Goal: Task Accomplishment & Management: Complete application form

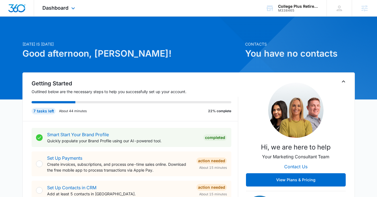
click at [62, 11] on div "Dashboard Apps Reputation Websites Forms CRM Email Social Content Ads Intellige…" at bounding box center [59, 8] width 51 height 16
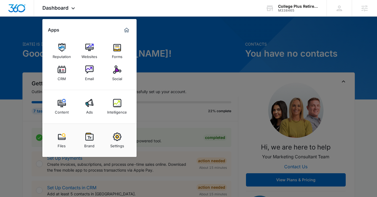
click at [29, 36] on div at bounding box center [188, 98] width 377 height 197
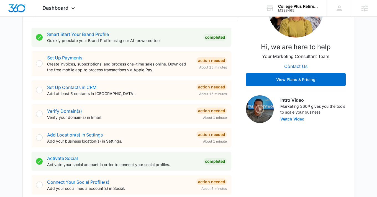
scroll to position [100, 0]
click at [75, 113] on link "Verify Domain(s)" at bounding box center [64, 112] width 35 height 6
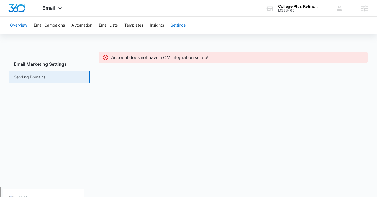
click at [22, 29] on button "Overview" at bounding box center [18, 26] width 17 height 18
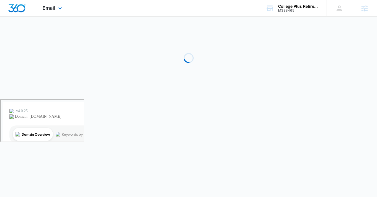
click at [22, 6] on img "Dashboard" at bounding box center [17, 8] width 18 height 8
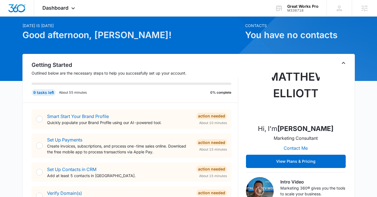
scroll to position [36, 0]
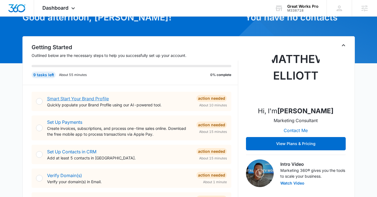
click at [88, 101] on link "Smart Start Your Brand Profile" at bounding box center [78, 99] width 62 height 6
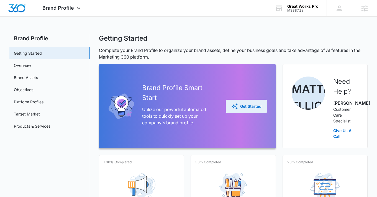
click at [249, 110] on div "Get Started" at bounding box center [246, 106] width 30 height 7
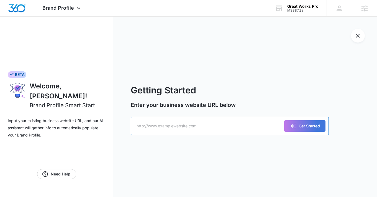
click at [169, 126] on input "text" at bounding box center [230, 126] width 198 height 18
paste input "https://www.greatworkspro.com/"
type input "https://www.greatworkspro.com/"
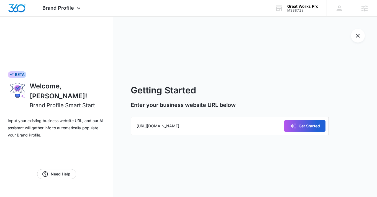
click at [313, 127] on div "Get Started" at bounding box center [305, 126] width 30 height 7
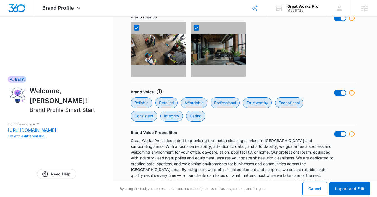
scroll to position [369, 0]
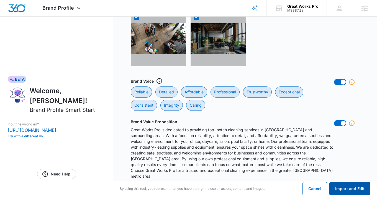
click at [359, 195] on button "Import and Edit" at bounding box center [349, 188] width 41 height 13
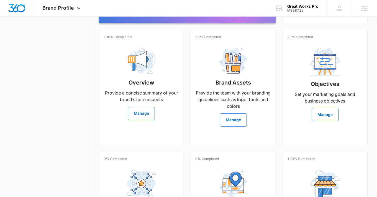
scroll to position [126, 0]
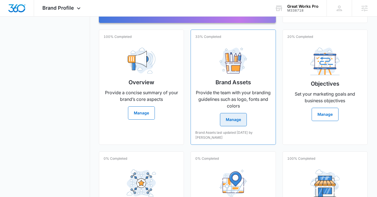
click at [236, 123] on button "Manage" at bounding box center [233, 119] width 27 height 13
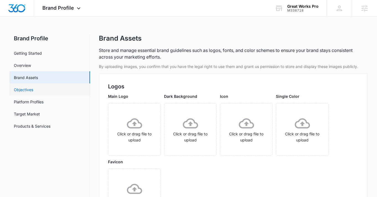
click at [31, 91] on link "Objectives" at bounding box center [23, 90] width 19 height 6
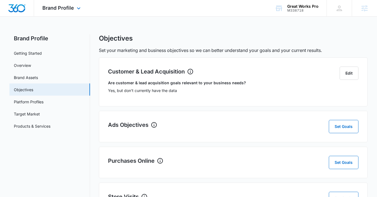
click at [17, 7] on img "Dashboard" at bounding box center [17, 8] width 18 height 8
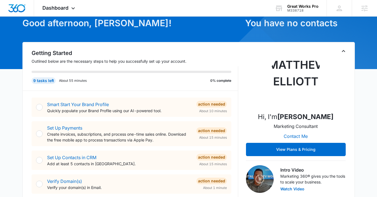
scroll to position [34, 0]
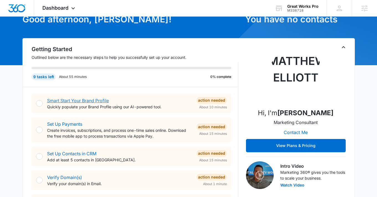
click at [100, 101] on link "Smart Start Your Brand Profile" at bounding box center [78, 101] width 62 height 6
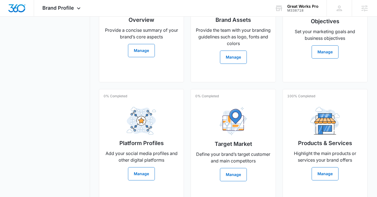
scroll to position [209, 0]
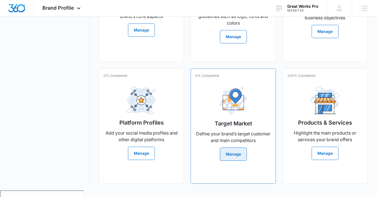
click at [239, 160] on button "Manage" at bounding box center [233, 154] width 27 height 13
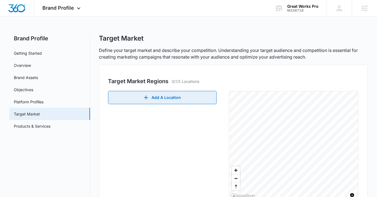
click at [178, 99] on button "Add A Location" at bounding box center [162, 97] width 109 height 13
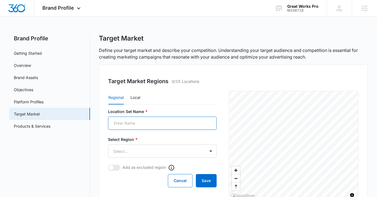
click at [161, 127] on input "Location Set Name *" at bounding box center [162, 123] width 109 height 13
type input "Atlanta"
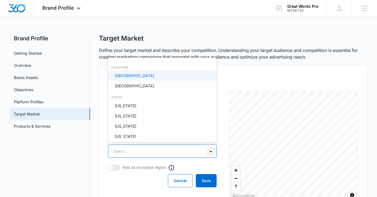
click at [208, 150] on body "Brand Profile Apps Reputation Websites Forms CRM Email Social Shop Content Ads …" at bounding box center [188, 98] width 377 height 197
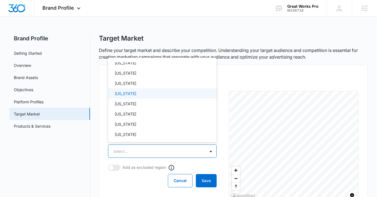
scroll to position [167, 0]
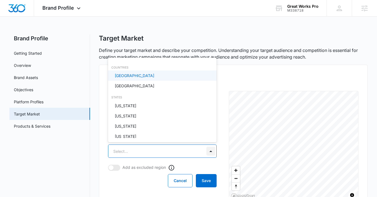
click at [210, 148] on body "Brand Profile Apps Reputation Websites Forms CRM Email Social Shop Content Ads …" at bounding box center [188, 98] width 377 height 197
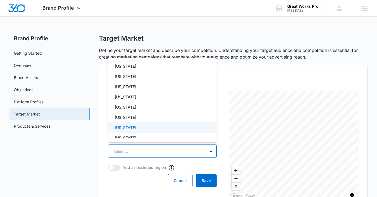
scroll to position [113, 0]
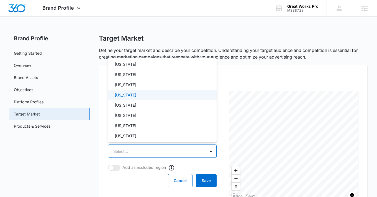
click at [174, 94] on div "Georgia" at bounding box center [162, 95] width 94 height 6
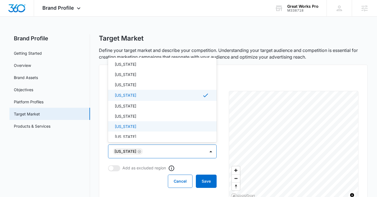
click at [209, 179] on div at bounding box center [188, 98] width 377 height 197
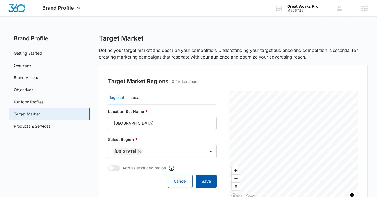
click at [211, 179] on button "Save" at bounding box center [206, 181] width 21 height 13
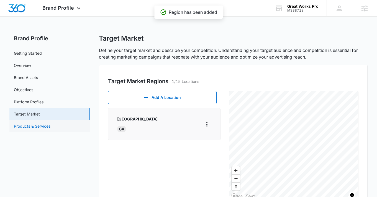
click at [50, 125] on link "Products & Services" at bounding box center [32, 127] width 37 height 6
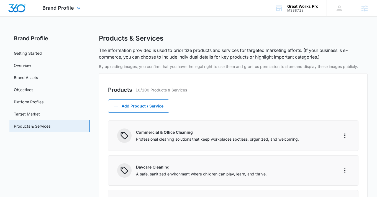
click at [15, 6] on img "Dashboard" at bounding box center [17, 8] width 18 height 8
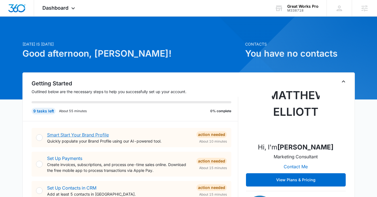
click at [86, 133] on link "Smart Start Your Brand Profile" at bounding box center [78, 135] width 62 height 6
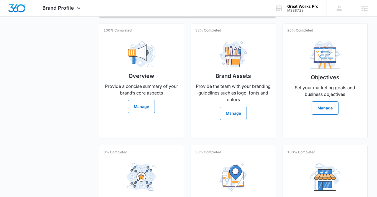
scroll to position [209, 0]
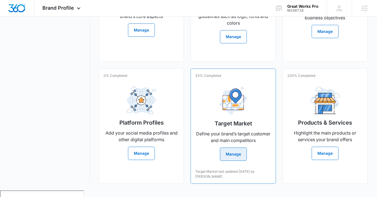
click at [238, 161] on button "Manage" at bounding box center [233, 154] width 27 height 13
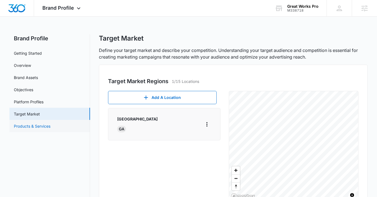
click at [43, 127] on link "Products & Services" at bounding box center [32, 127] width 37 height 6
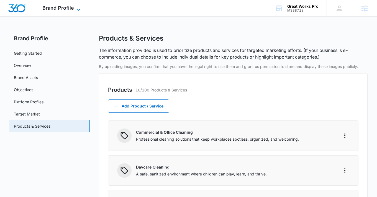
click at [55, 10] on span "Brand Profile" at bounding box center [58, 8] width 32 height 6
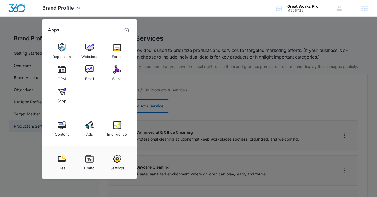
click at [18, 10] on img "Dashboard" at bounding box center [17, 8] width 18 height 8
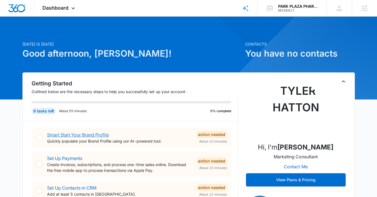
click at [104, 135] on link "Smart Start Your Brand Profile" at bounding box center [78, 135] width 62 height 6
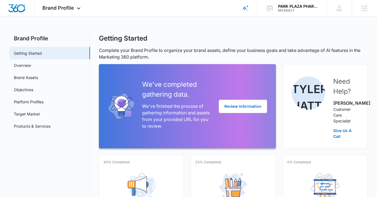
click at [265, 117] on div "We've completed gathering data. We've finished the process of gathering informa…" at bounding box center [187, 106] width 159 height 71
click at [254, 108] on button "Review Information" at bounding box center [243, 106] width 48 height 13
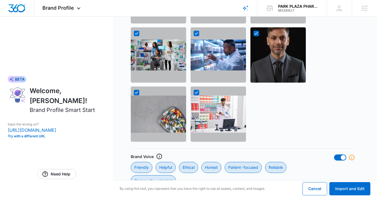
scroll to position [543, 0]
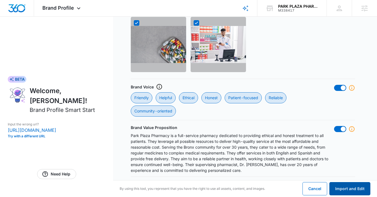
click at [350, 187] on button "Import and Edit" at bounding box center [349, 188] width 41 height 13
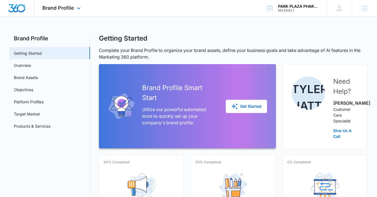
click at [18, 7] on img "Dashboard" at bounding box center [17, 8] width 18 height 8
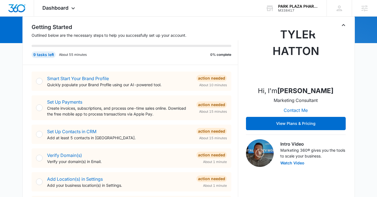
scroll to position [89, 0]
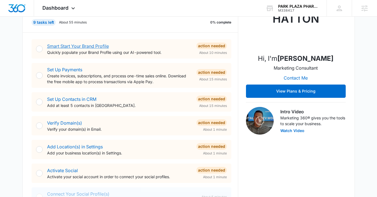
click at [78, 45] on link "Smart Start Your Brand Profile" at bounding box center [78, 46] width 62 height 6
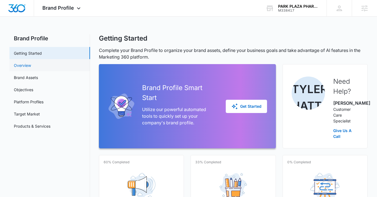
click at [31, 63] on link "Overview" at bounding box center [22, 66] width 17 height 6
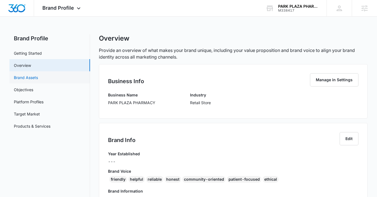
click at [38, 75] on link "Brand Assets" at bounding box center [26, 78] width 24 height 6
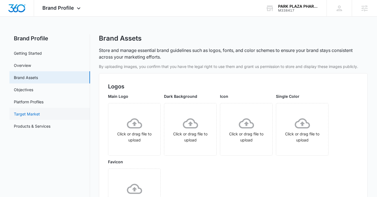
click at [37, 112] on link "Target Market" at bounding box center [27, 114] width 26 height 6
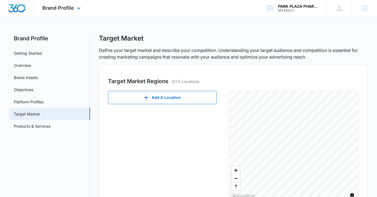
click at [16, 10] on img "Dashboard" at bounding box center [17, 8] width 18 height 8
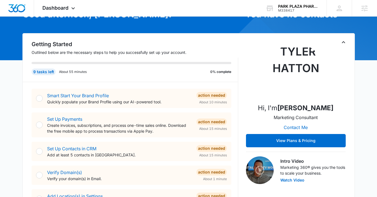
scroll to position [35, 0]
